Goal: Register for event/course

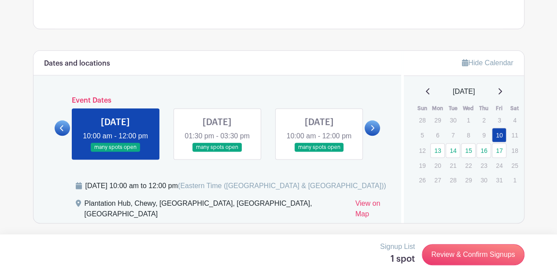
scroll to position [484, 0]
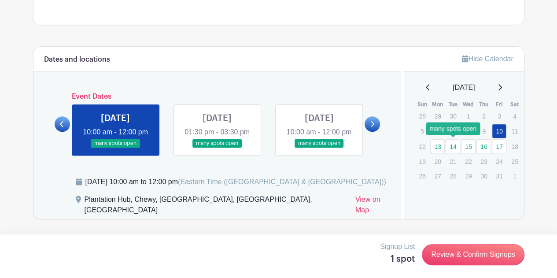
click at [457, 146] on link "14" at bounding box center [453, 146] width 15 height 15
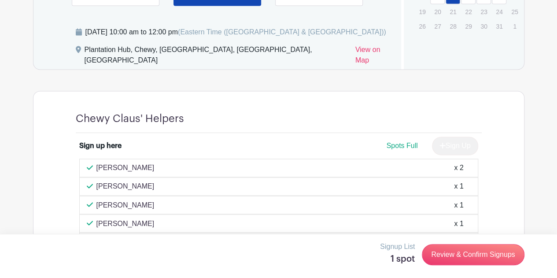
scroll to position [611, 0]
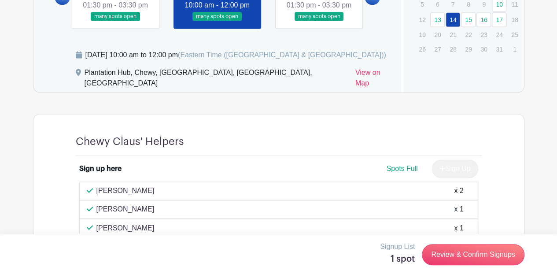
click at [319, 21] on link at bounding box center [319, 21] width 0 height 0
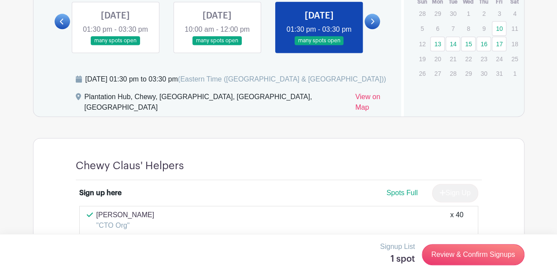
scroll to position [567, 0]
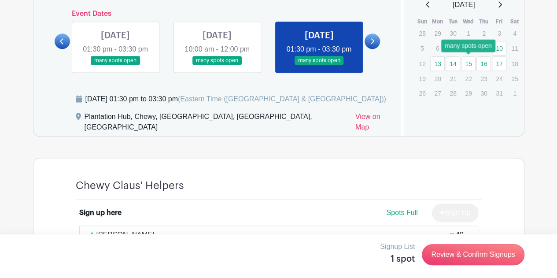
click at [465, 63] on link "15" at bounding box center [468, 63] width 15 height 15
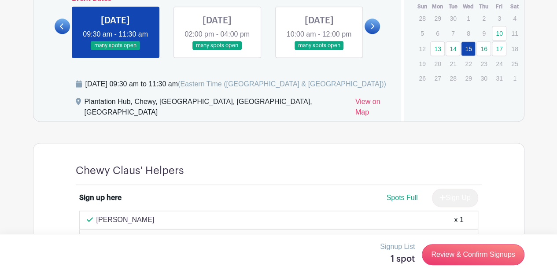
scroll to position [559, 0]
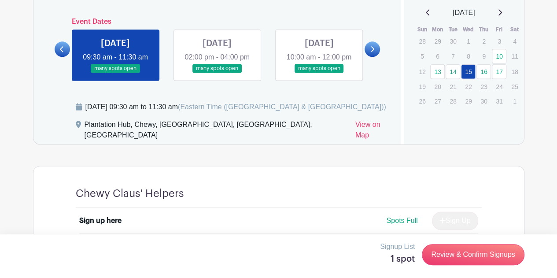
click at [62, 52] on icon at bounding box center [62, 49] width 4 height 7
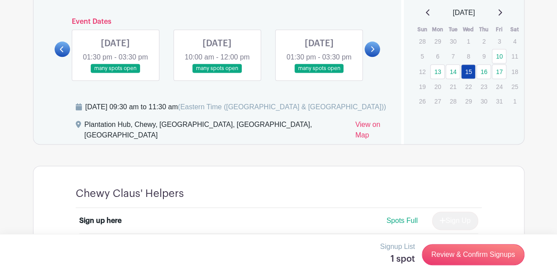
click at [319, 73] on link at bounding box center [319, 73] width 0 height 0
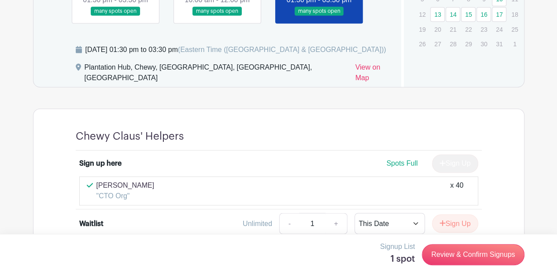
scroll to position [565, 0]
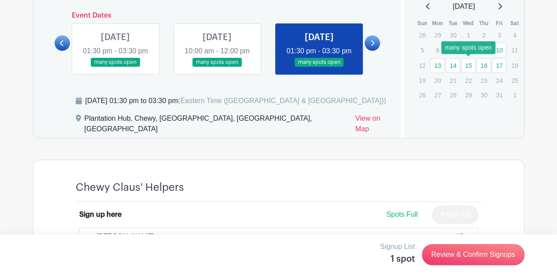
click at [473, 65] on link "15" at bounding box center [468, 65] width 15 height 15
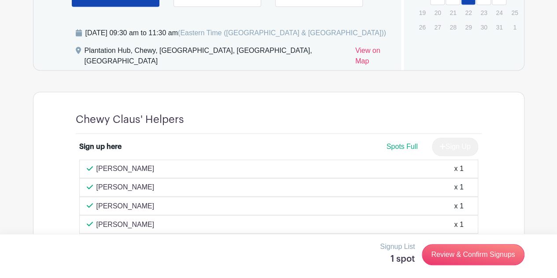
scroll to position [633, 0]
click at [290, 169] on div "[PERSON_NAME] x 1" at bounding box center [279, 168] width 384 height 11
click at [284, 169] on div "[PERSON_NAME] x 1" at bounding box center [279, 168] width 384 height 11
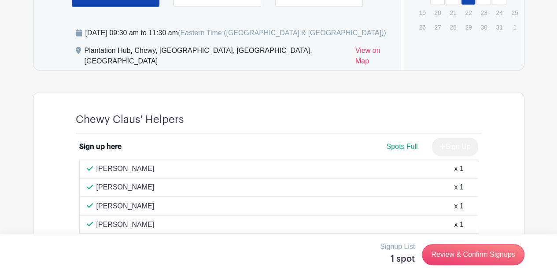
click at [223, 188] on div "[PERSON_NAME] x 1" at bounding box center [279, 187] width 384 height 11
click at [237, 185] on div "[PERSON_NAME] x 1" at bounding box center [279, 187] width 384 height 11
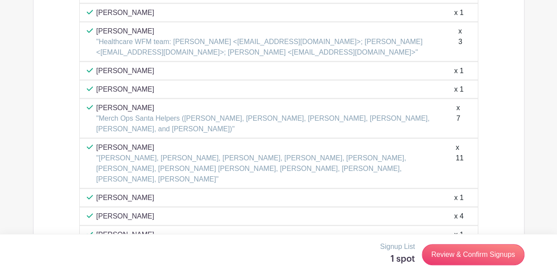
scroll to position [891, 0]
